Goal: Information Seeking & Learning: Understand process/instructions

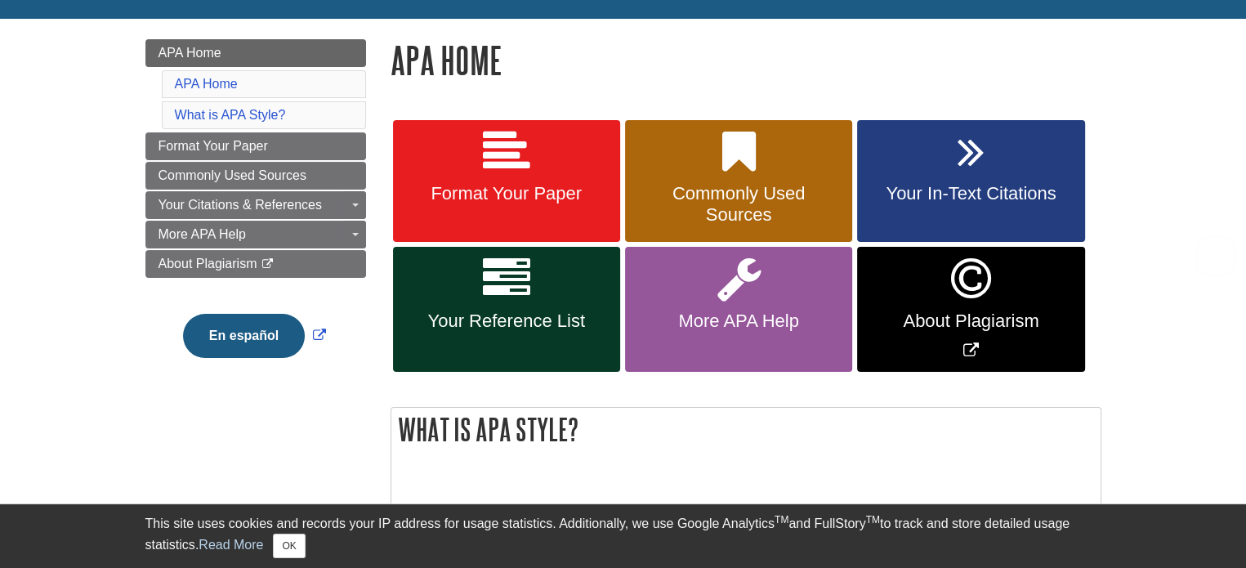
scroll to position [245, 0]
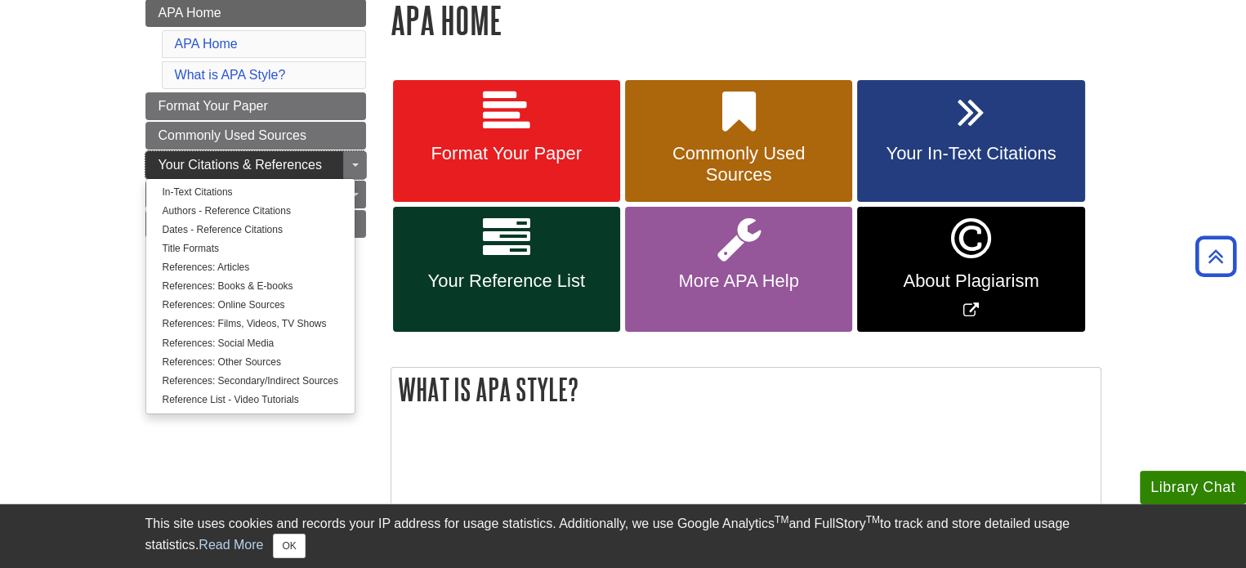
click at [320, 167] on span "Your Citations & References" at bounding box center [239, 165] width 163 height 14
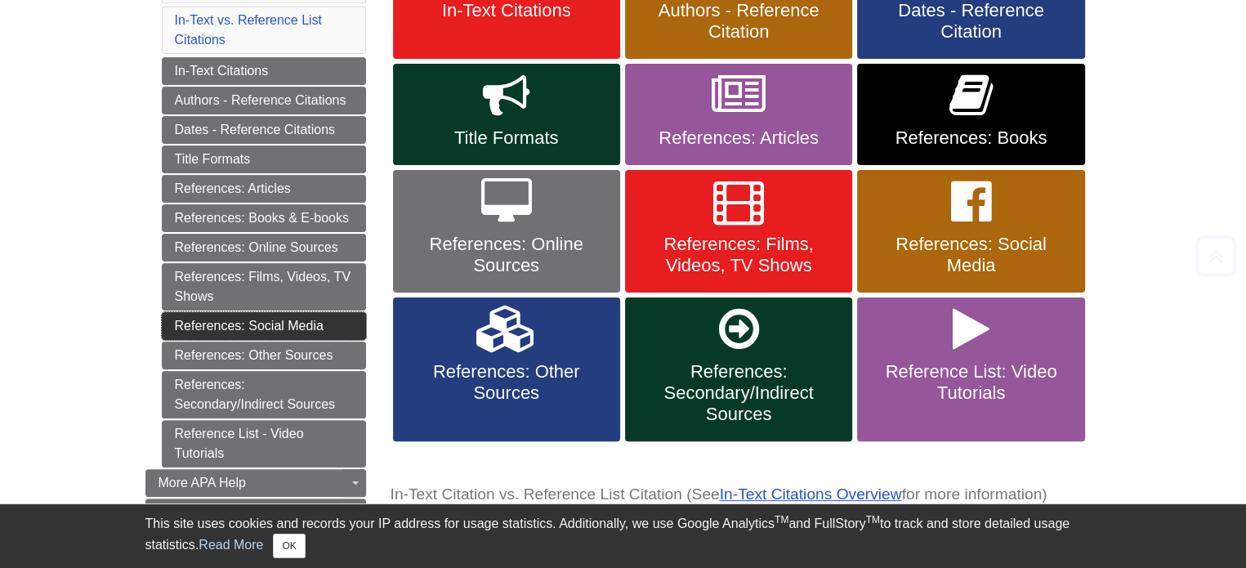
scroll to position [408, 0]
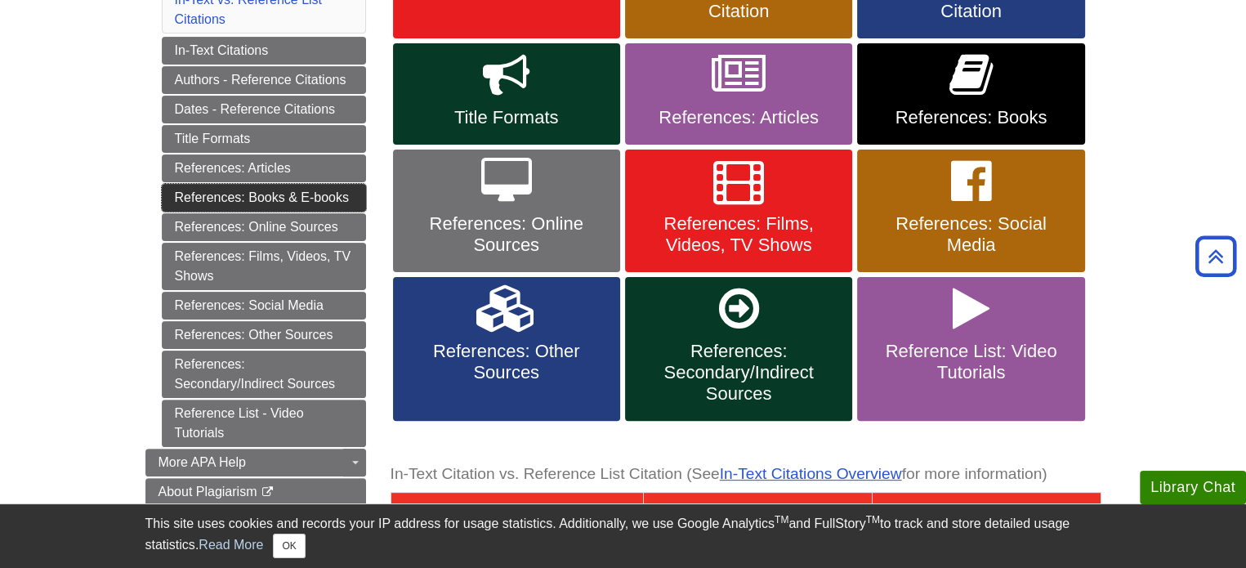
click at [333, 197] on link "References: Books & E-books" at bounding box center [264, 198] width 204 height 28
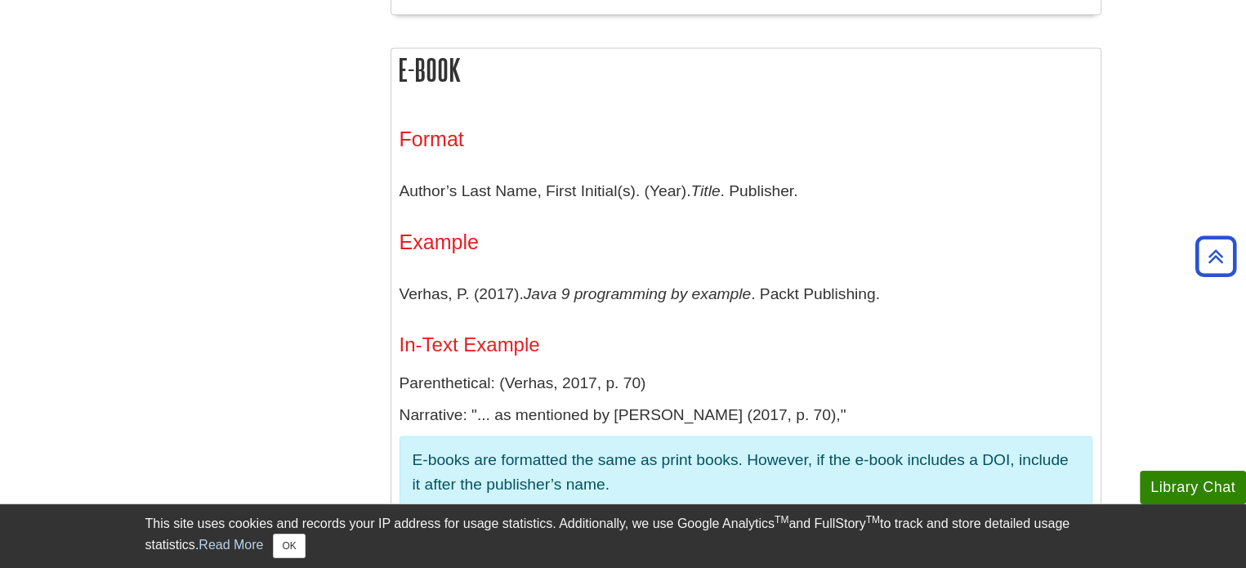
scroll to position [2614, 0]
